Goal: Information Seeking & Learning: Learn about a topic

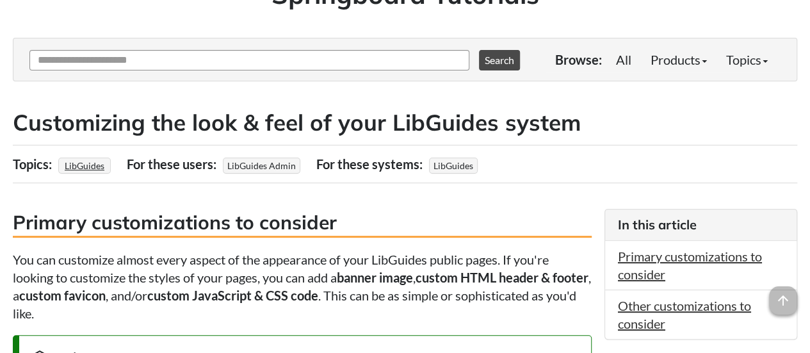
scroll to position [128, 0]
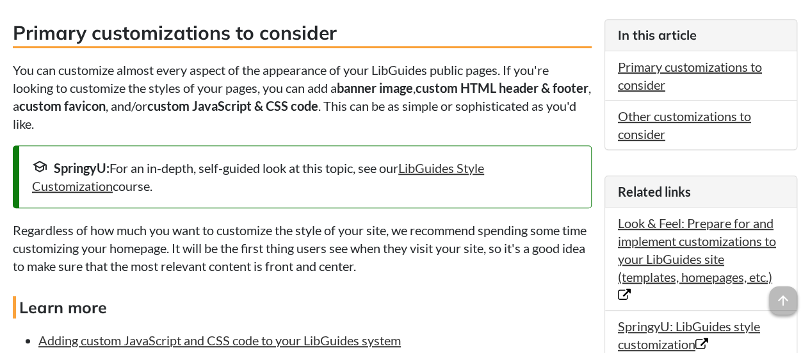
scroll to position [384, 0]
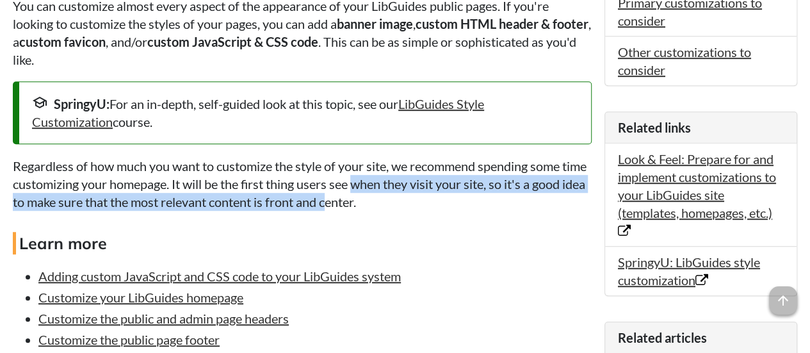
click at [387, 192] on p "Regardless of how much you want to customize the style of your site, we recomme…" at bounding box center [302, 184] width 579 height 54
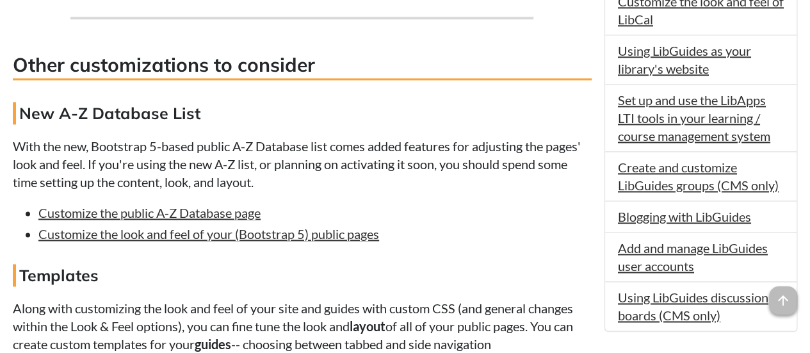
scroll to position [1025, 0]
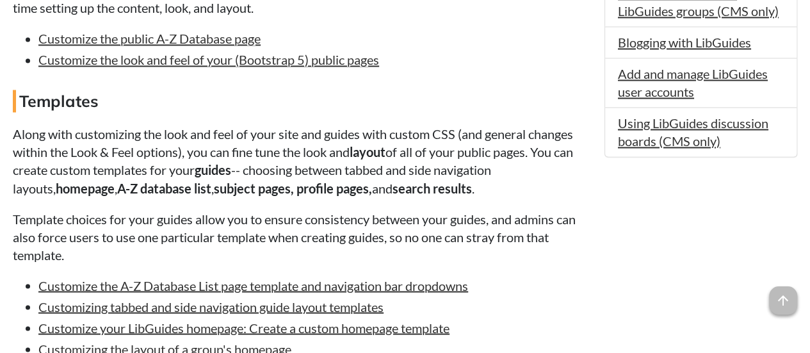
drag, startPoint x: 442, startPoint y: 161, endPoint x: 448, endPoint y: 160, distance: 6.5
click at [443, 160] on p "Along with customizing the look and feel of your site and guides with custom CS…" at bounding box center [302, 161] width 579 height 72
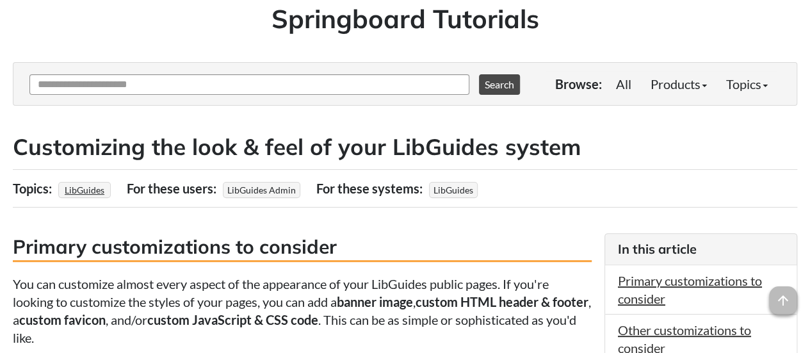
scroll to position [0, 0]
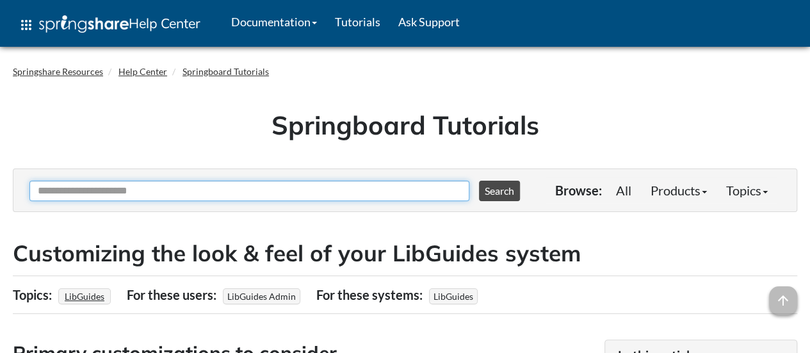
click at [295, 185] on input "Ask Another Question" at bounding box center [249, 191] width 440 height 20
type input "*******"
click at [479, 181] on button "Search" at bounding box center [499, 191] width 41 height 20
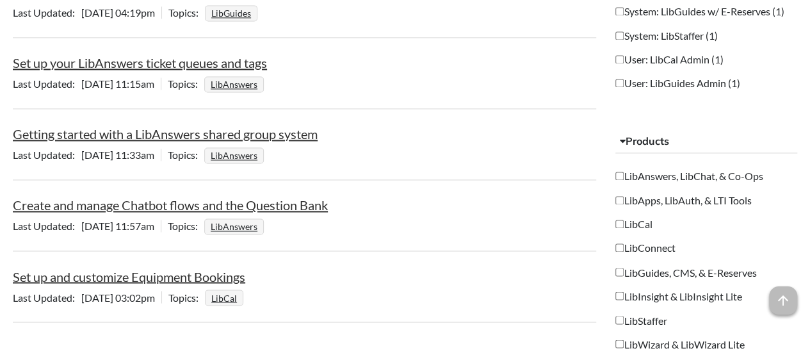
scroll to position [1025, 0]
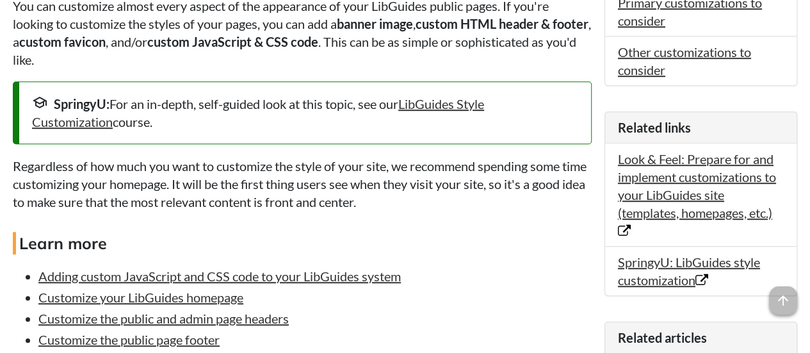
scroll to position [320, 0]
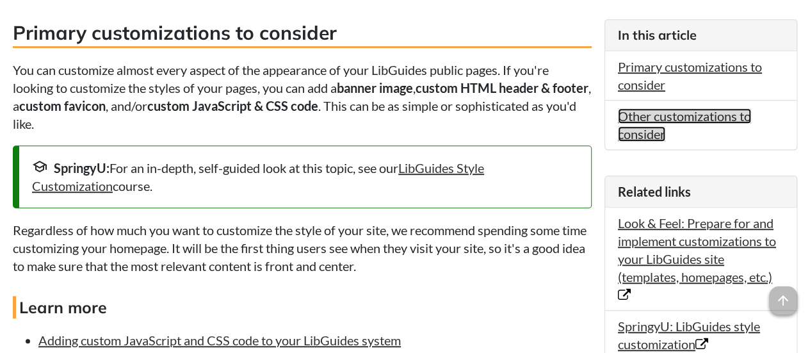
click at [628, 130] on link "Other customizations to consider" at bounding box center [684, 124] width 133 height 33
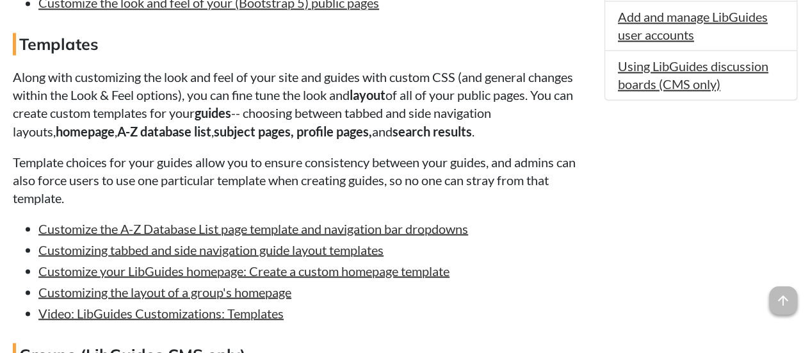
scroll to position [1095, 0]
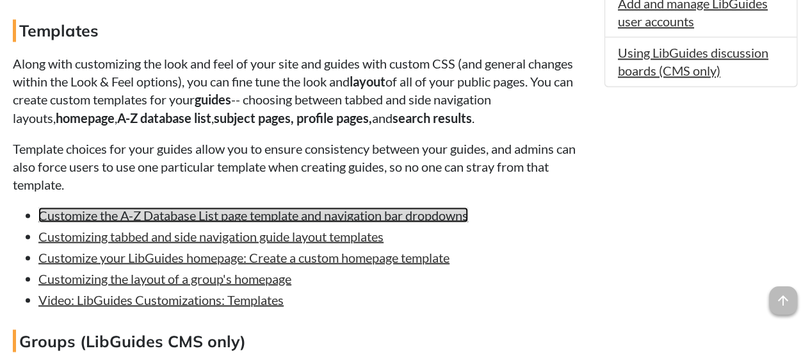
click at [396, 220] on link "Customize the A-Z Database List page template and navigation bar dropdowns" at bounding box center [253, 214] width 430 height 15
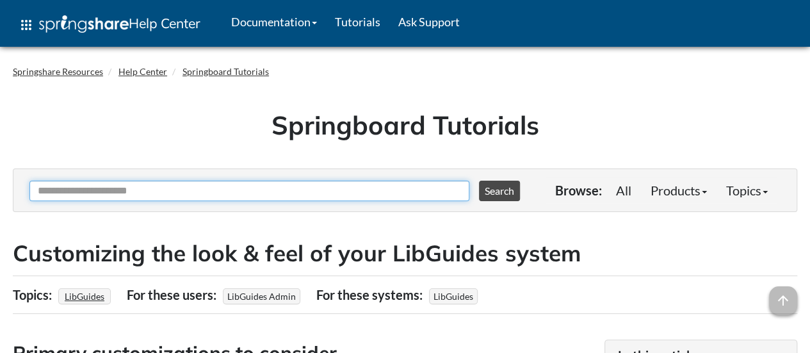
click at [300, 183] on input "Ask Another Question" at bounding box center [249, 191] width 440 height 20
type input "******"
click at [479, 181] on button "Search" at bounding box center [499, 191] width 41 height 20
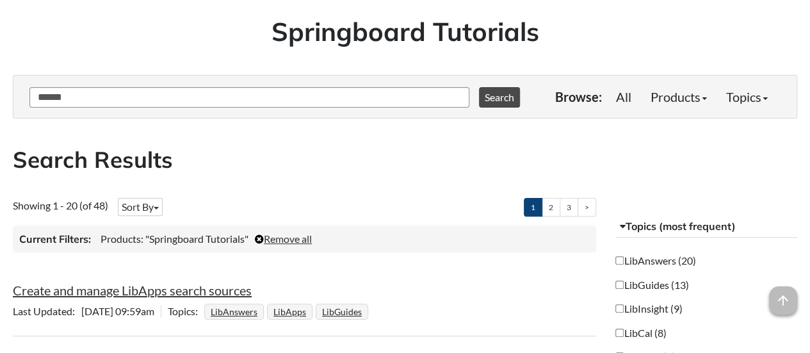
scroll to position [256, 0]
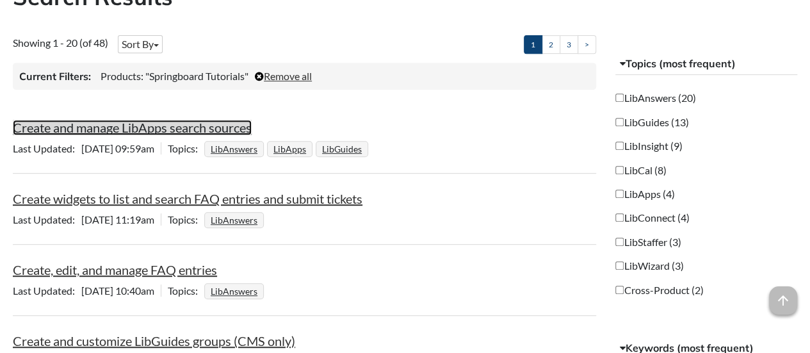
click at [241, 129] on link "Create and manage LibApps search sources" at bounding box center [132, 127] width 239 height 15
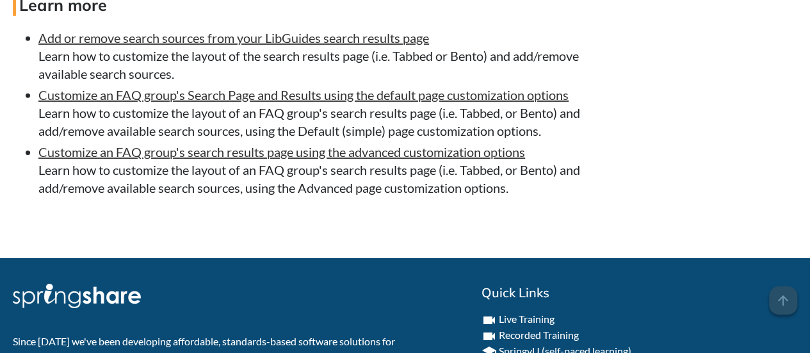
scroll to position [1986, 0]
